Goal: Task Accomplishment & Management: Manage account settings

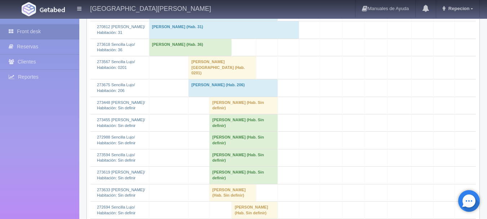
scroll to position [505, 0]
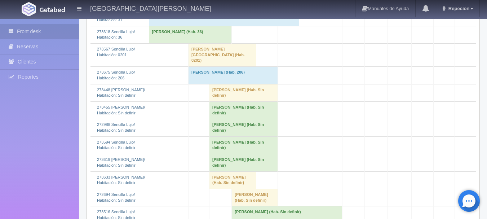
click at [225, 101] on td "[PERSON_NAME] (Hab. Sin definir)" at bounding box center [244, 92] width 69 height 17
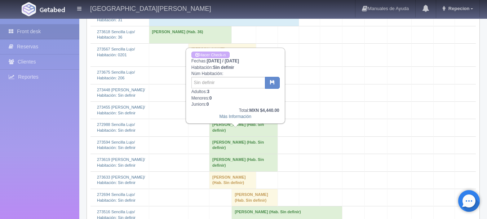
click at [225, 101] on td "[PERSON_NAME] (Hab. Sin definir)" at bounding box center [244, 92] width 69 height 17
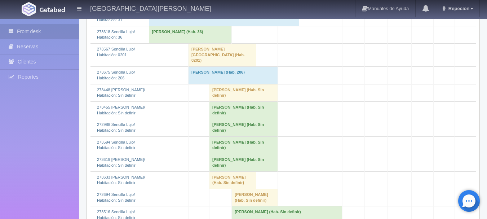
click at [228, 119] on td "[PERSON_NAME] (Hab. Sin definir)" at bounding box center [244, 109] width 69 height 17
click at [253, 119] on td "[PERSON_NAME] (Hab. Sin definir)" at bounding box center [244, 109] width 69 height 17
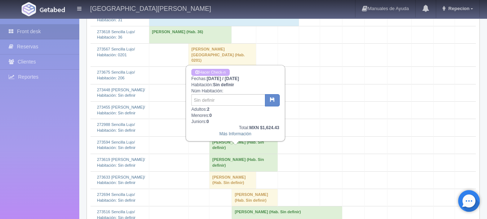
click at [253, 119] on td "[PERSON_NAME] (Hab. Sin definir)" at bounding box center [244, 109] width 69 height 17
click at [247, 119] on td "[PERSON_NAME] (Hab. Sin definir)" at bounding box center [244, 109] width 69 height 17
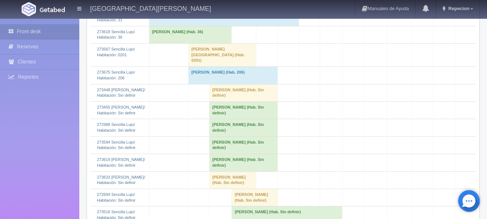
click at [250, 136] on td "[PERSON_NAME] (Hab. Sin definir)" at bounding box center [244, 127] width 69 height 17
click at [244, 136] on td "[PERSON_NAME] (Hab. Sin definir)" at bounding box center [244, 127] width 69 height 17
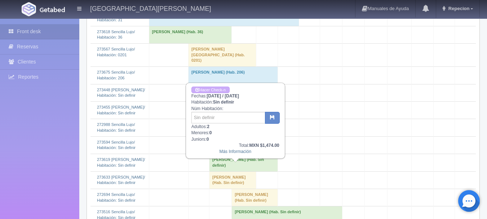
click at [244, 136] on td "[PERSON_NAME] (Hab. Sin definir)" at bounding box center [244, 127] width 69 height 17
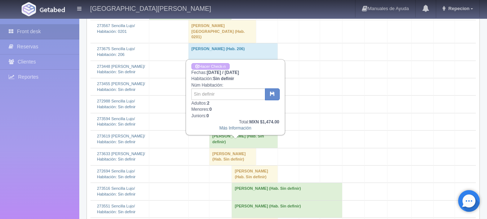
scroll to position [541, 0]
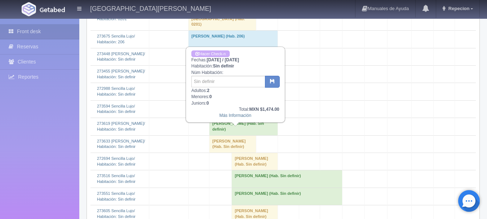
click at [260, 100] on td "[PERSON_NAME] (Hab. Sin definir)" at bounding box center [244, 91] width 69 height 17
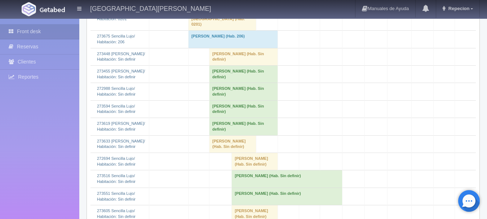
click at [255, 118] on td "[PERSON_NAME] (Hab. Sin definir)" at bounding box center [244, 108] width 69 height 17
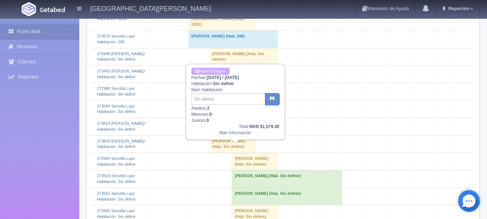
click at [255, 118] on td "[PERSON_NAME] (Hab. Sin definir)" at bounding box center [244, 108] width 69 height 17
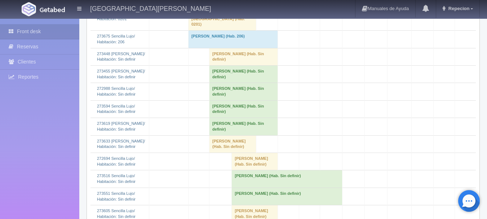
click at [253, 135] on td "[PERSON_NAME] (Hab. Sin definir)" at bounding box center [244, 126] width 69 height 17
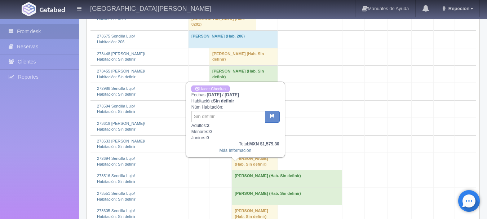
click at [253, 135] on td "[PERSON_NAME] (Hab. Sin definir)" at bounding box center [244, 126] width 69 height 17
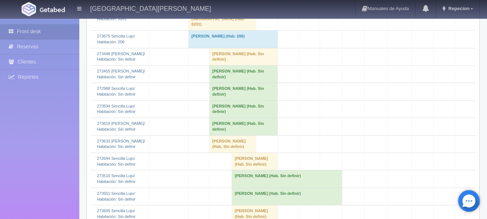
click at [229, 153] on td "[PERSON_NAME] (Hab. Sin definir)" at bounding box center [233, 143] width 47 height 17
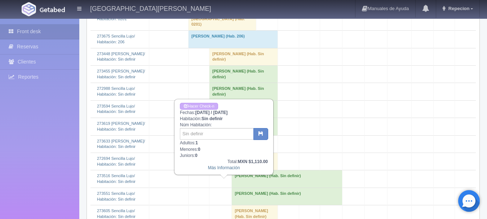
click at [229, 153] on td "[PERSON_NAME] (Hab. Sin definir)" at bounding box center [233, 143] width 47 height 17
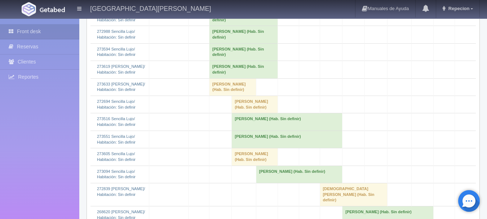
scroll to position [613, 0]
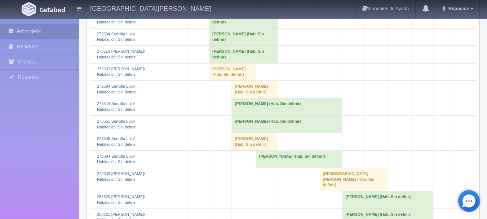
click at [242, 98] on td "[PERSON_NAME] (Hab. Sin definir)" at bounding box center [255, 89] width 46 height 17
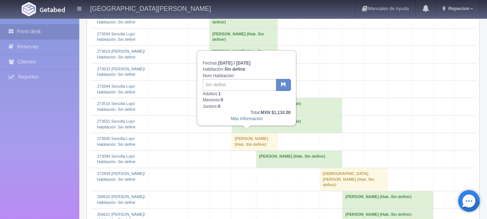
click at [242, 98] on td "[PERSON_NAME] (Hab. Sin definir)" at bounding box center [255, 89] width 46 height 17
click at [262, 98] on td "[PERSON_NAME] (Hab. Sin definir)" at bounding box center [255, 89] width 46 height 17
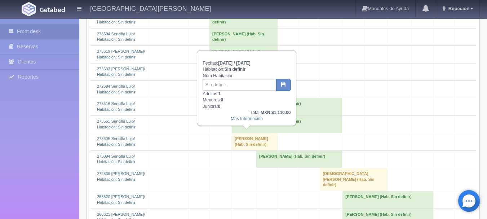
click at [262, 98] on td "[PERSON_NAME] (Hab. Sin definir)" at bounding box center [255, 89] width 46 height 17
click at [264, 98] on td "[PERSON_NAME] (Hab. Sin definir)" at bounding box center [255, 89] width 46 height 17
click at [266, 98] on td "[PERSON_NAME] (Hab. Sin definir)" at bounding box center [255, 89] width 46 height 17
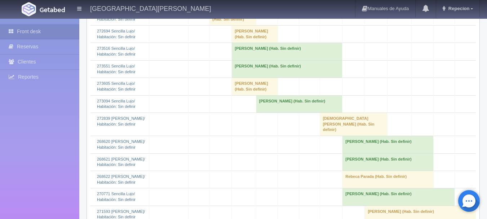
scroll to position [663, 0]
